Goal: Navigation & Orientation: Find specific page/section

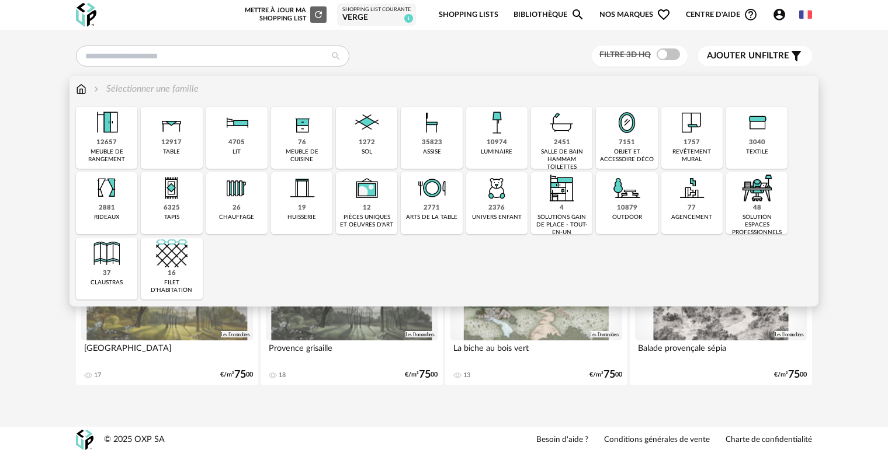
click at [83, 93] on img at bounding box center [81, 88] width 11 height 13
click at [439, 140] on div "35823" at bounding box center [432, 142] width 20 height 9
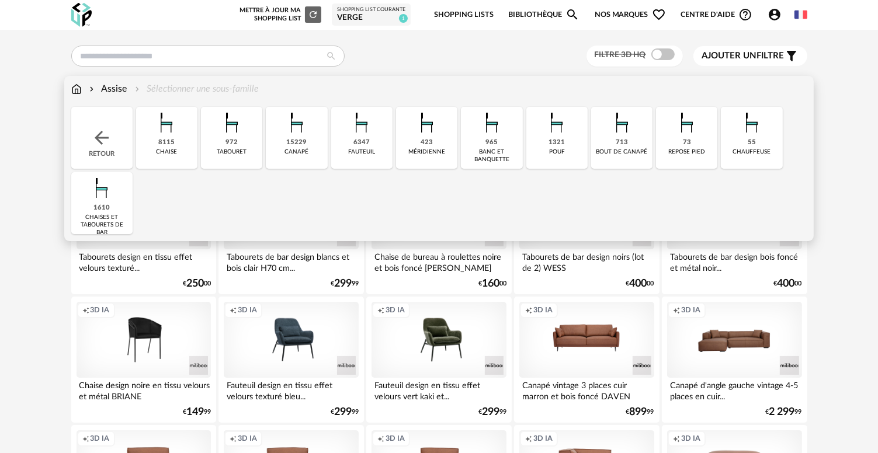
click at [296, 147] on div "15229" at bounding box center [297, 142] width 20 height 9
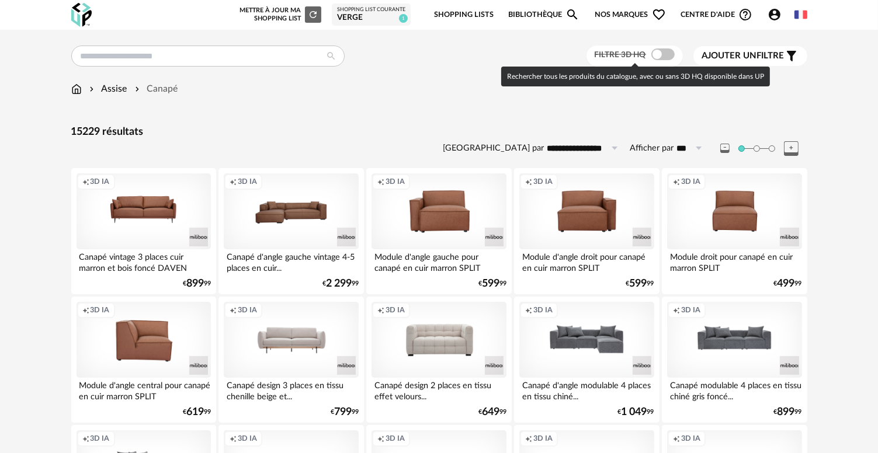
click at [652, 58] on span at bounding box center [662, 54] width 23 height 12
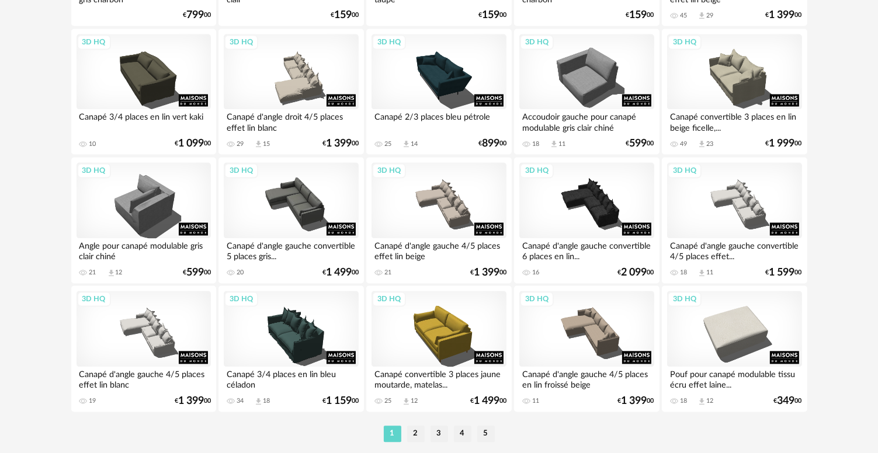
scroll to position [2363, 0]
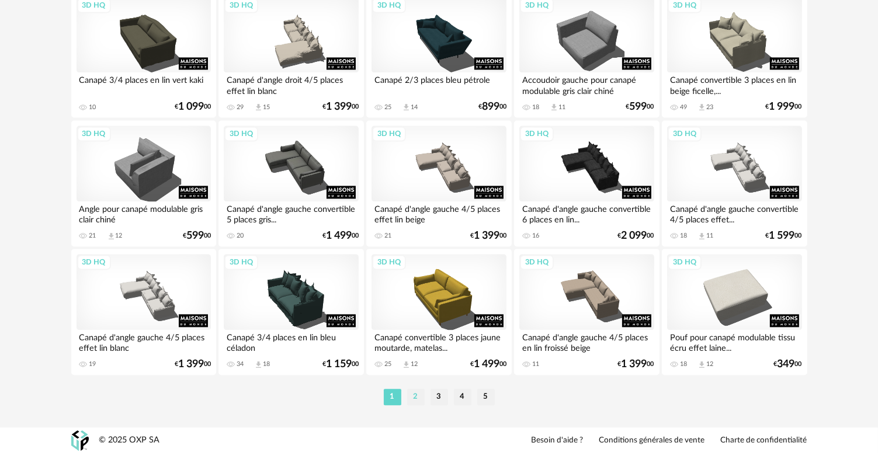
click at [417, 400] on li "2" at bounding box center [416, 397] width 18 height 16
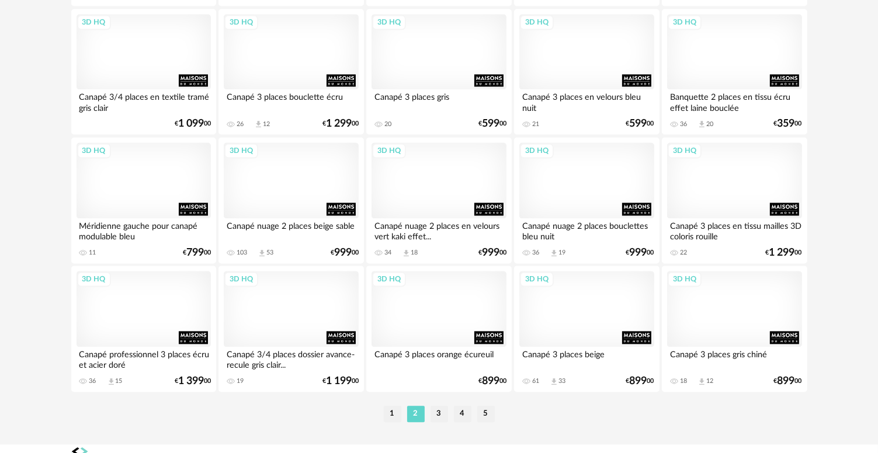
scroll to position [2363, 0]
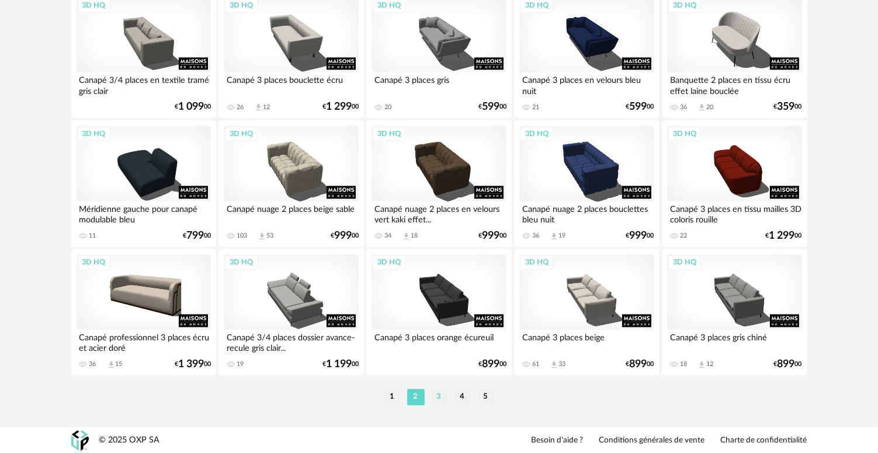
click at [441, 391] on li "3" at bounding box center [440, 397] width 18 height 16
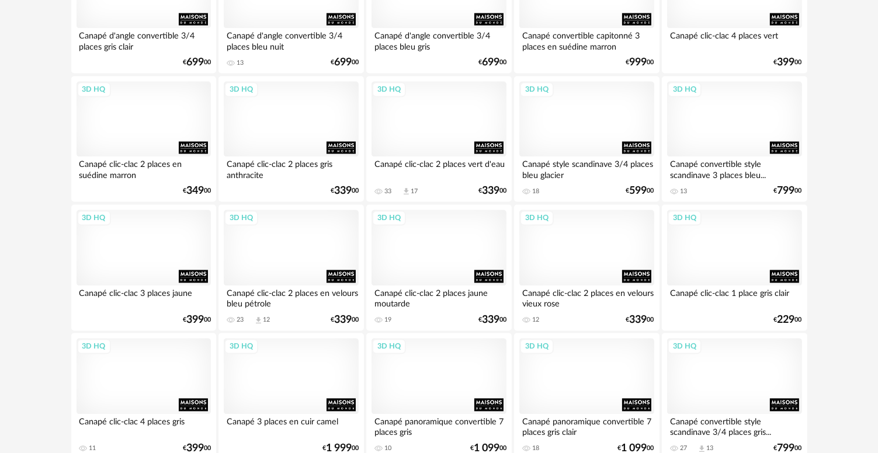
scroll to position [2363, 0]
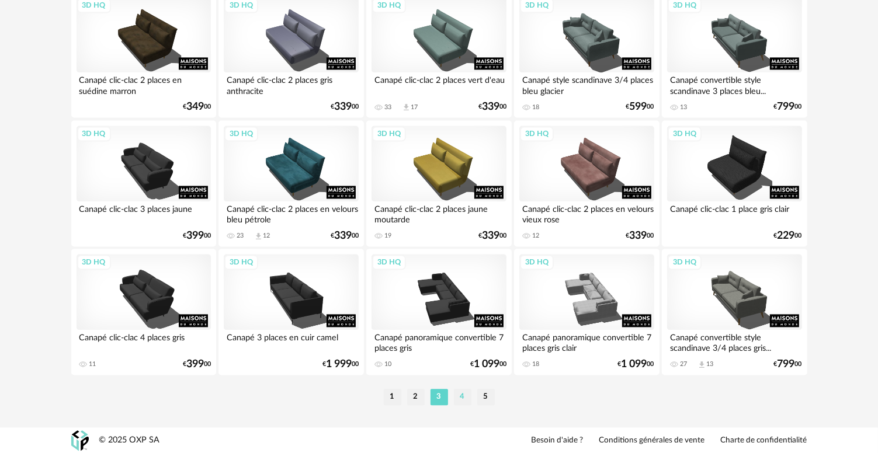
click at [461, 398] on li "4" at bounding box center [463, 397] width 18 height 16
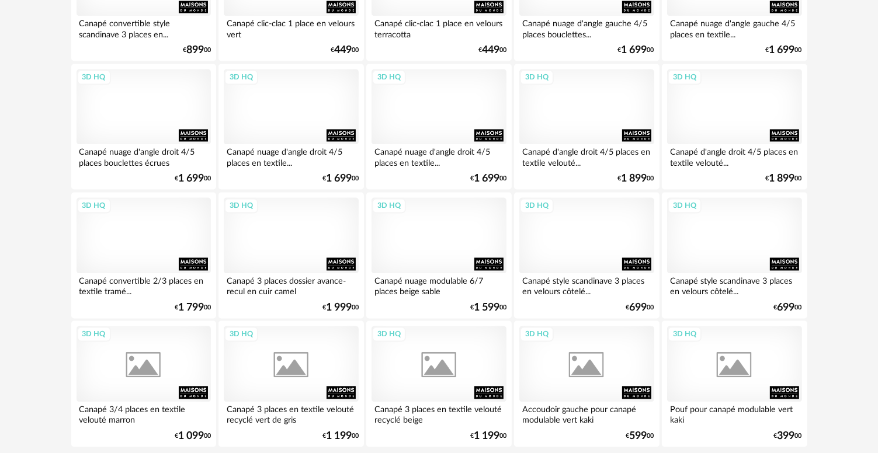
scroll to position [2337, 0]
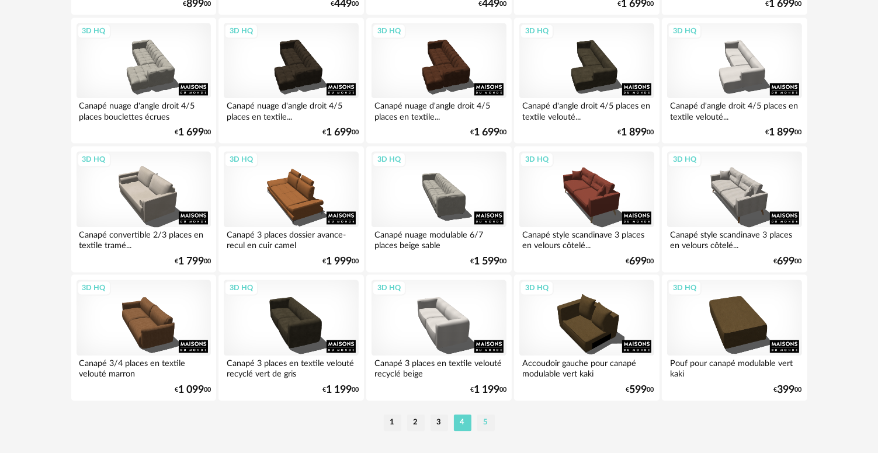
click at [481, 425] on li "5" at bounding box center [486, 423] width 18 height 16
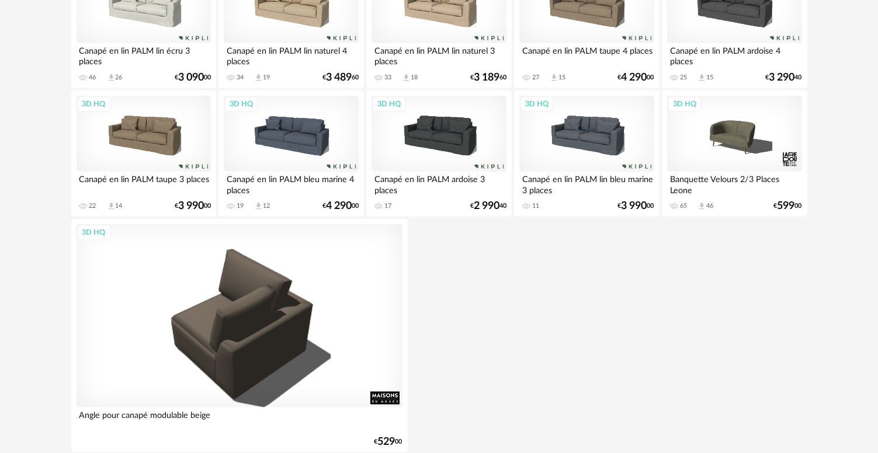
scroll to position [1442, 0]
